Goal: Task Accomplishment & Management: Manage account settings

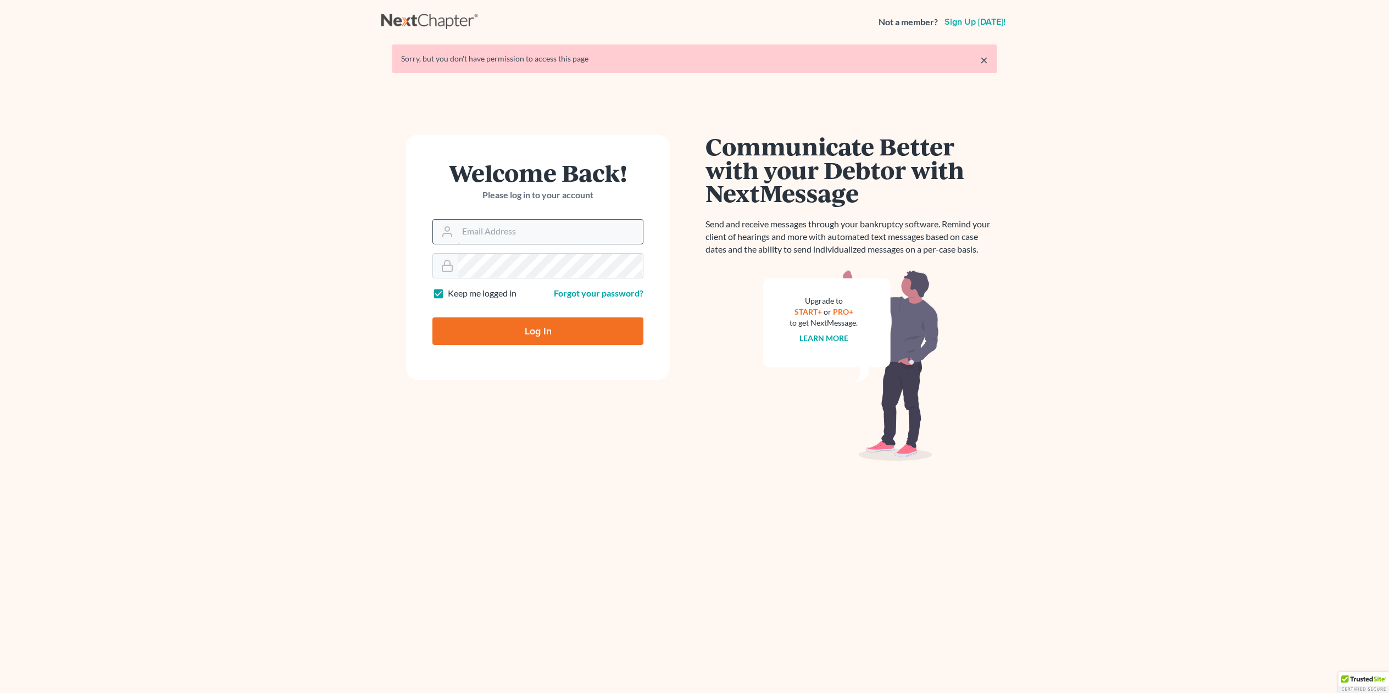
click at [537, 238] on input "Email Address" at bounding box center [550, 232] width 185 height 24
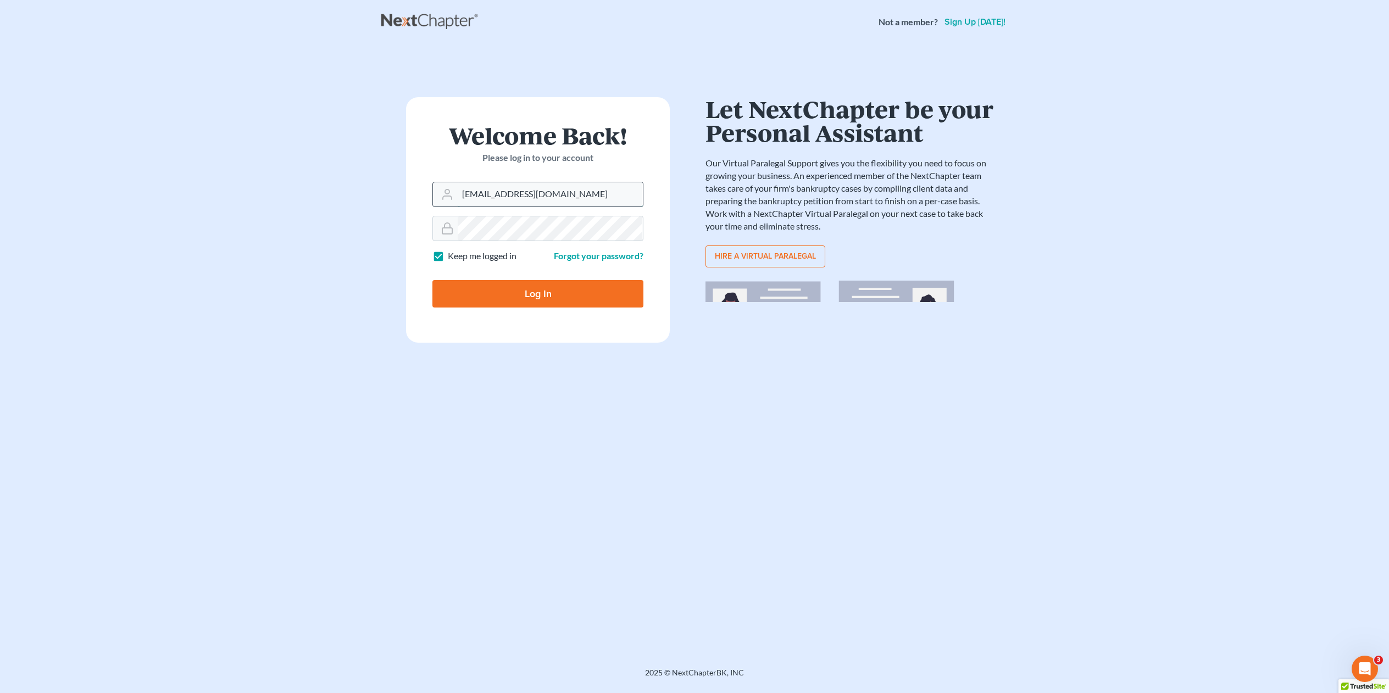
type input "[EMAIL_ADDRESS][DOMAIN_NAME]"
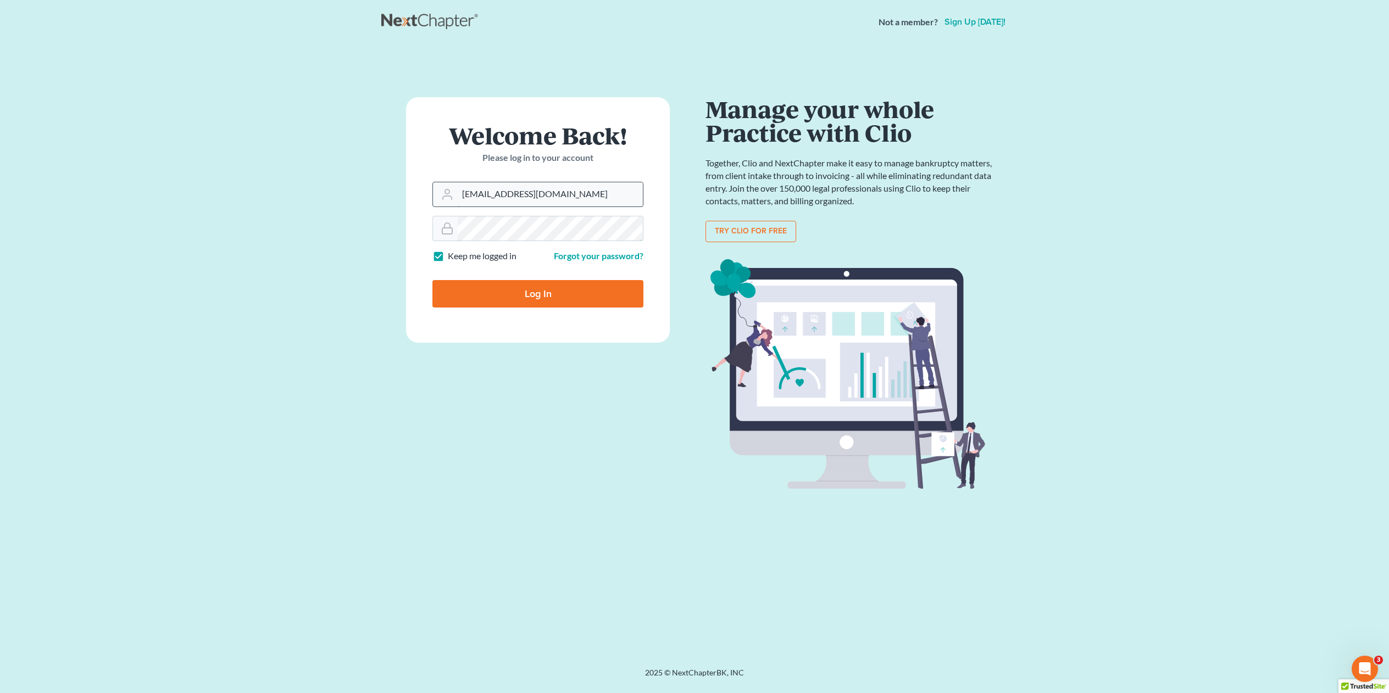
click at [432, 280] on input "Log In" at bounding box center [537, 293] width 211 height 27
type input "Thinking..."
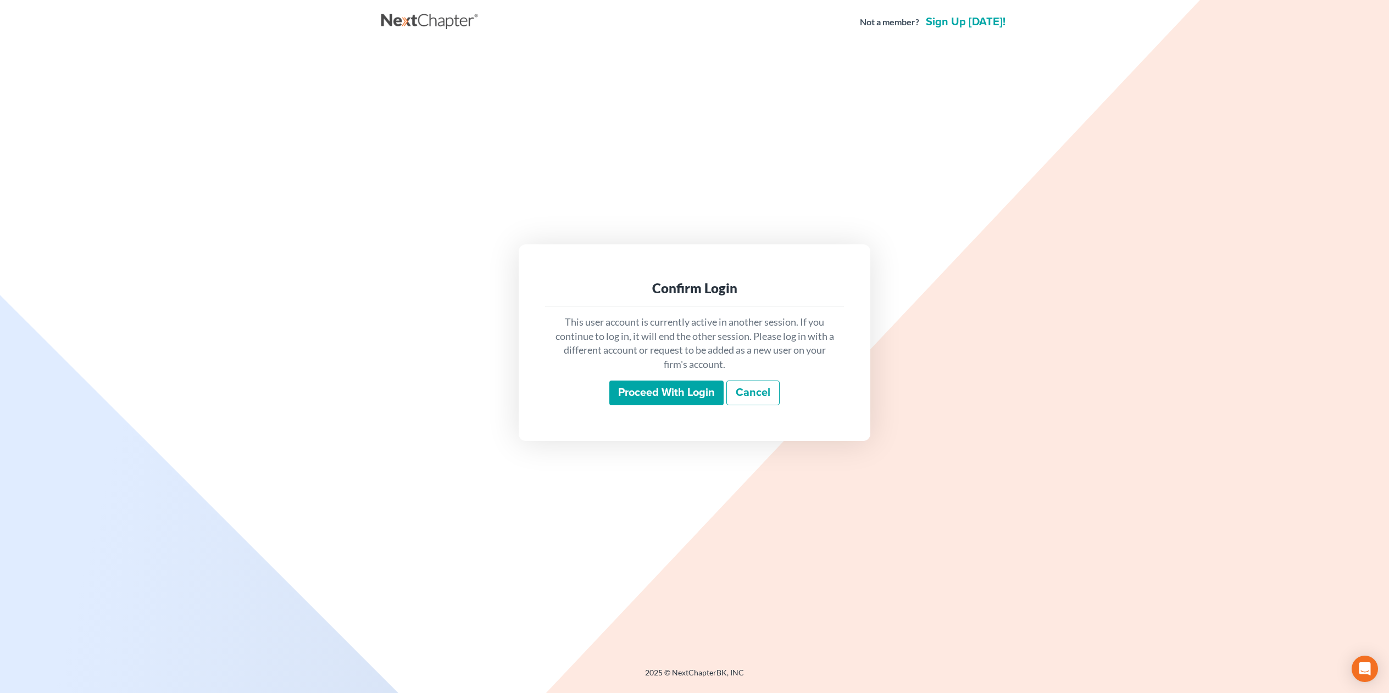
click at [677, 390] on input "Proceed with login" at bounding box center [666, 393] width 114 height 25
